Goal: Information Seeking & Learning: Check status

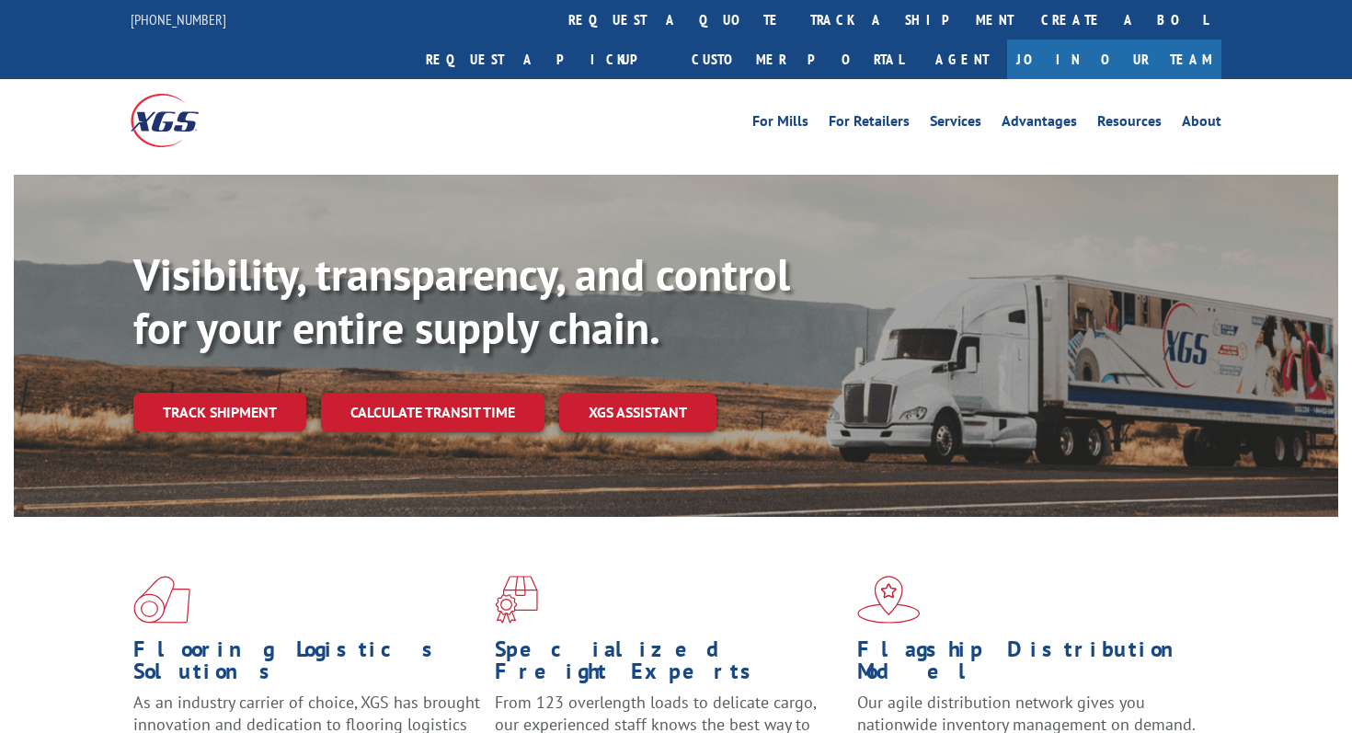
click at [797, 29] on link "track a shipment" at bounding box center [912, 20] width 231 height 40
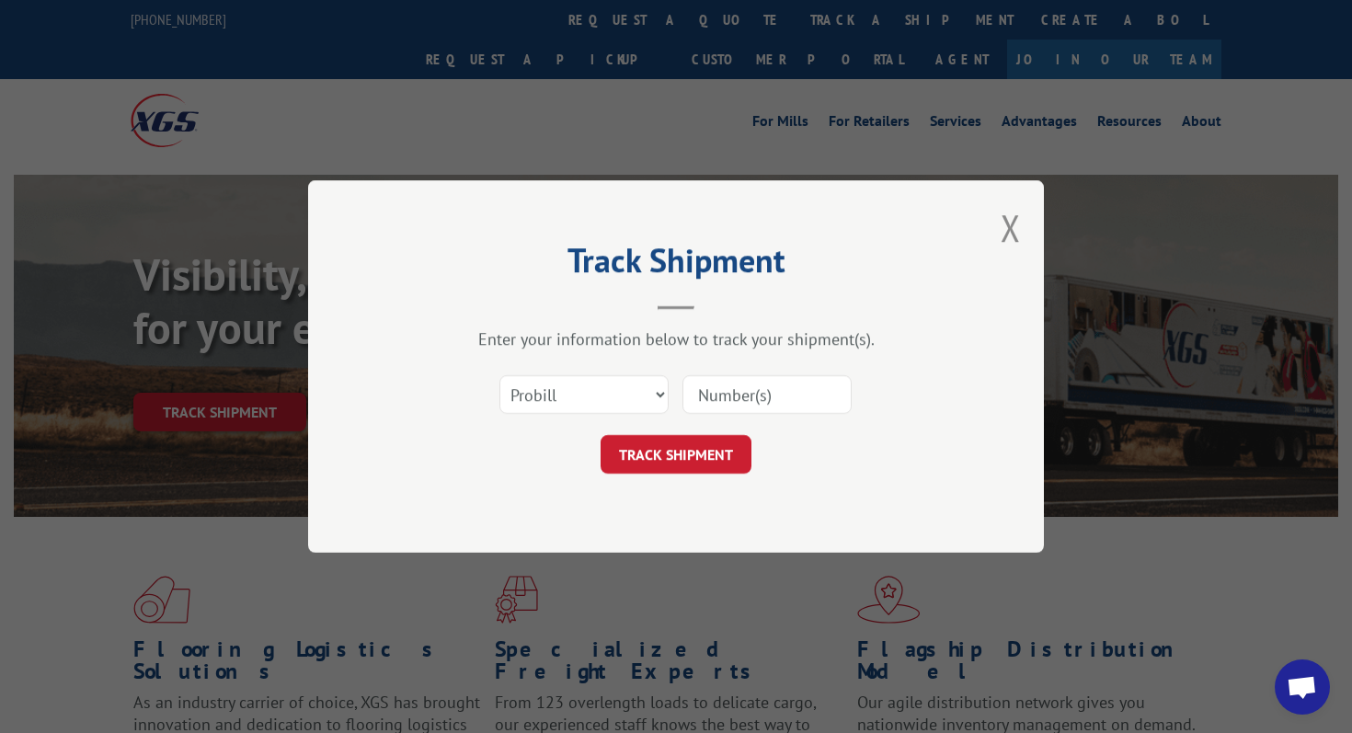
click at [741, 384] on input at bounding box center [767, 394] width 169 height 39
paste input "17590247"
type input "17590247"
click button "TRACK SHIPMENT" at bounding box center [676, 454] width 151 height 39
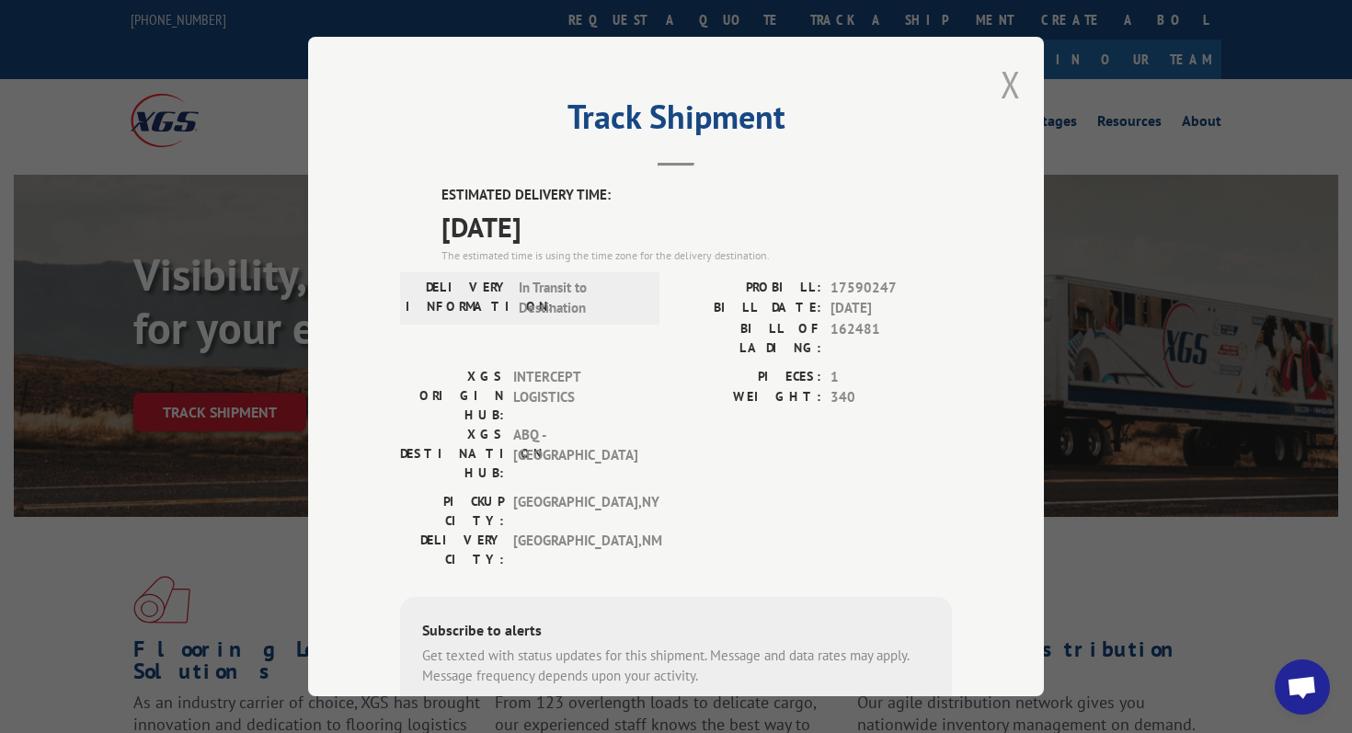
click at [1012, 85] on button "Close modal" at bounding box center [1011, 84] width 20 height 49
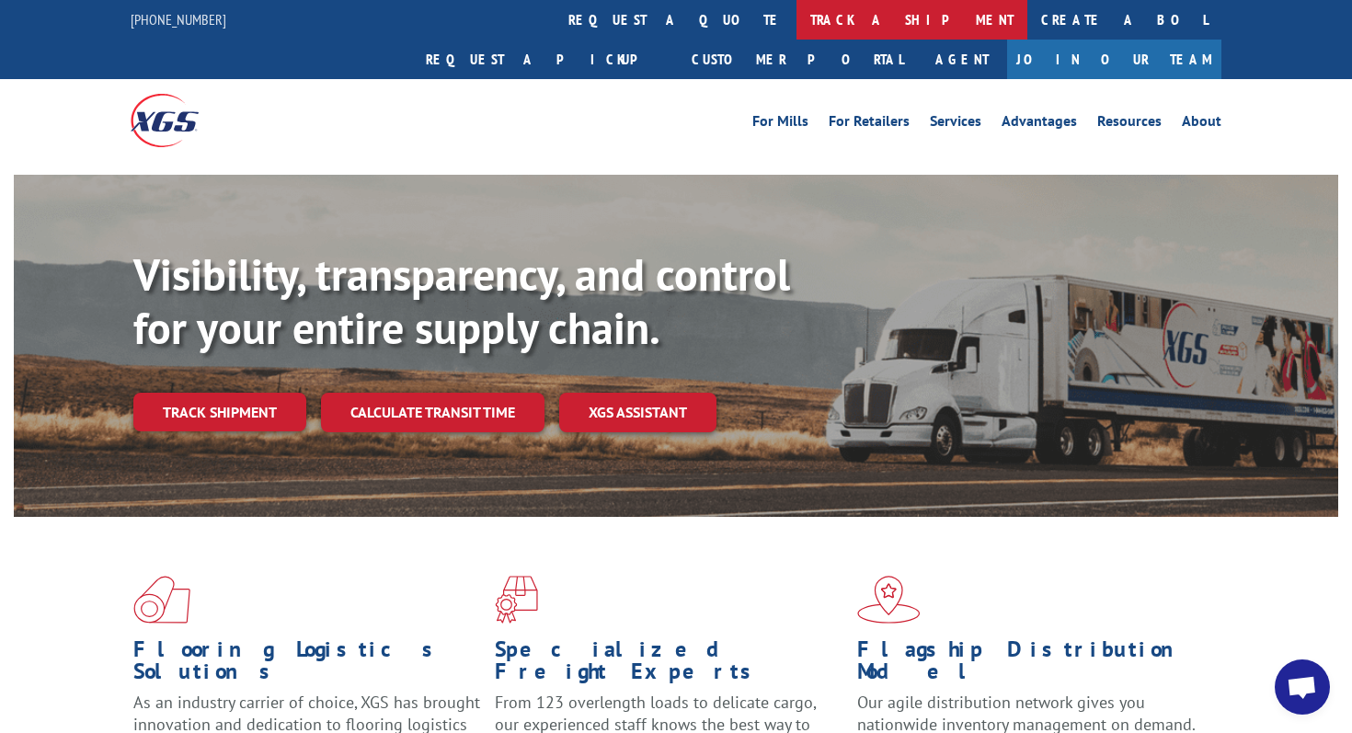
click at [797, 25] on link "track a shipment" at bounding box center [912, 20] width 231 height 40
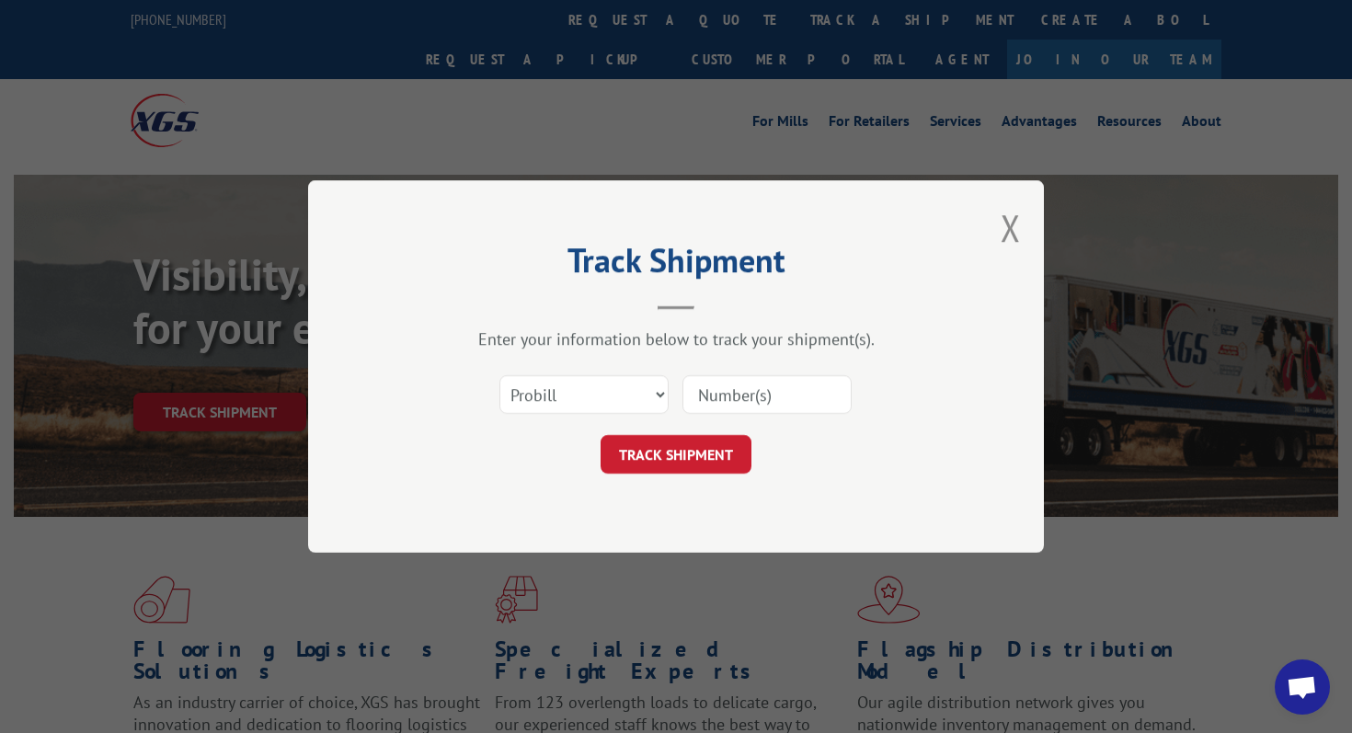
click at [764, 390] on input at bounding box center [767, 394] width 169 height 39
paste input "11967211"
type input "11967211"
click button "TRACK SHIPMENT" at bounding box center [676, 454] width 151 height 39
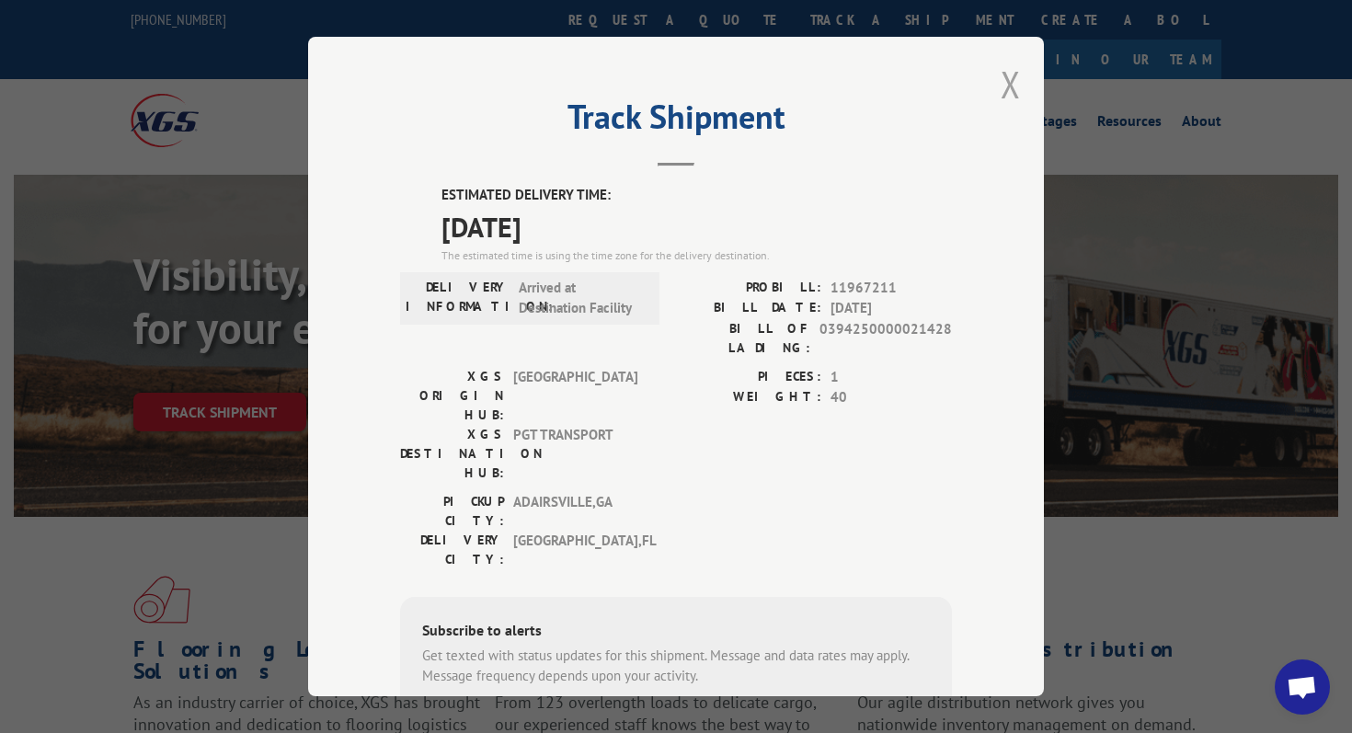
click at [1014, 66] on button "Close modal" at bounding box center [1011, 84] width 20 height 49
